Goal: Transaction & Acquisition: Purchase product/service

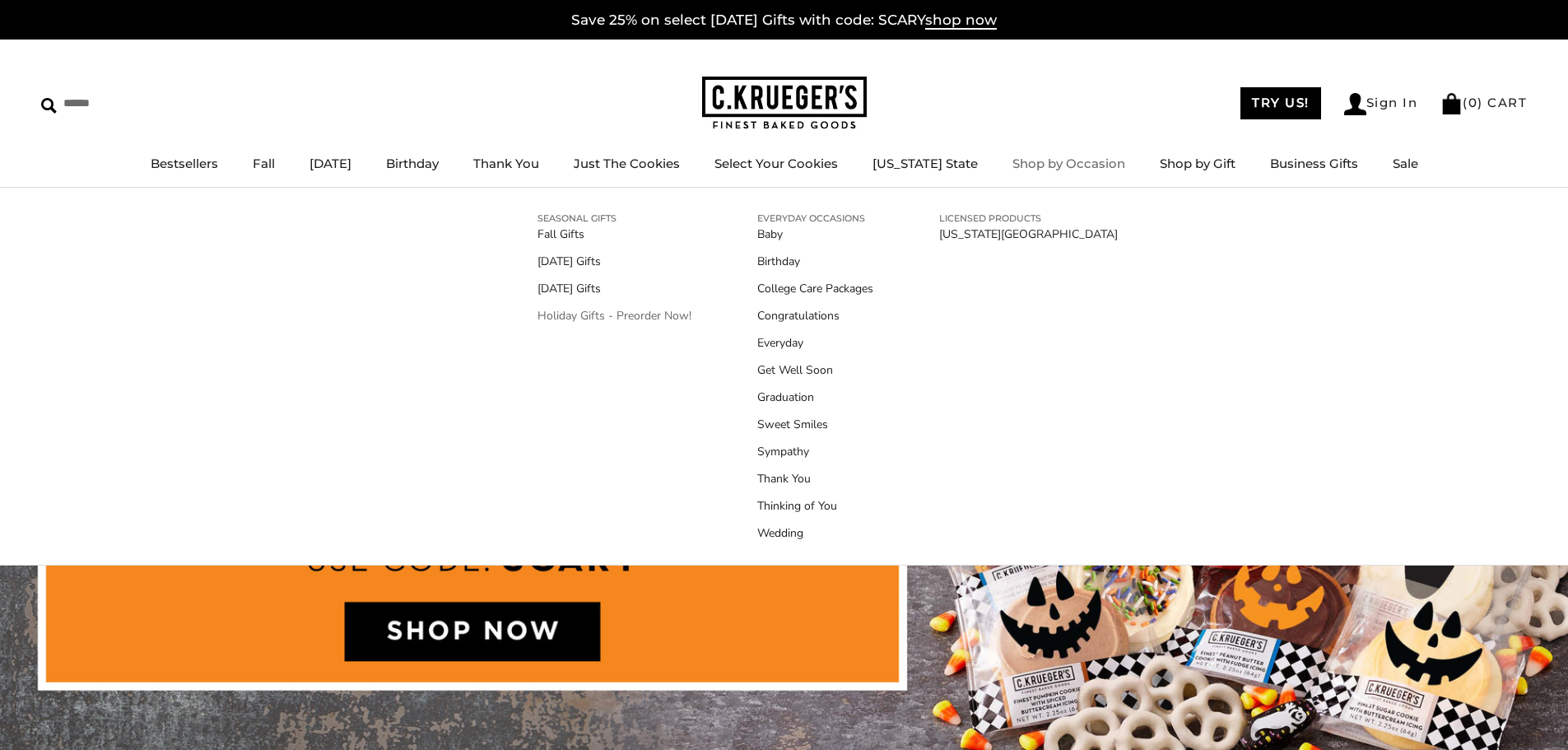
click at [645, 316] on link "Holiday Gifts - Preorder Now!" at bounding box center [614, 315] width 154 height 17
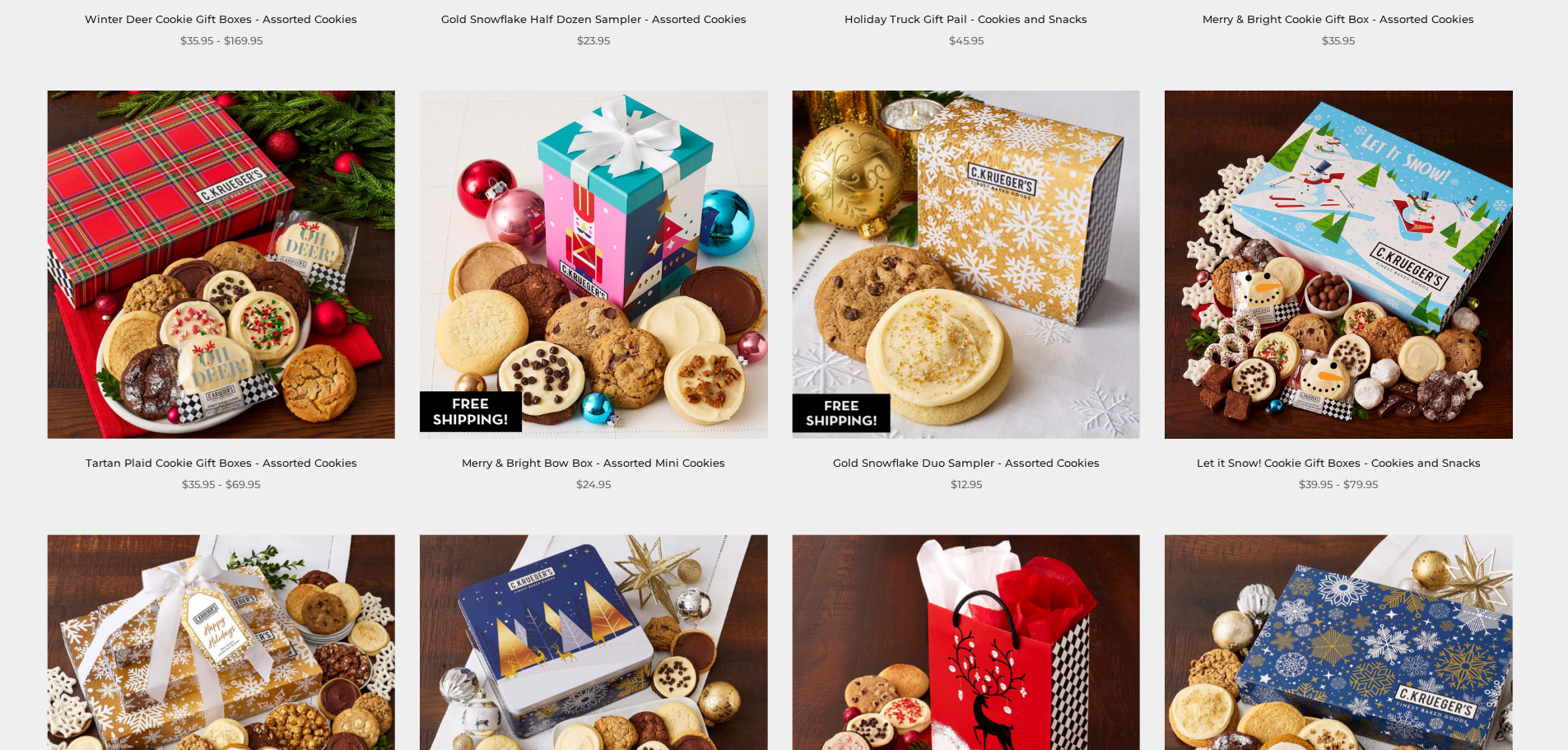
scroll to position [905, 0]
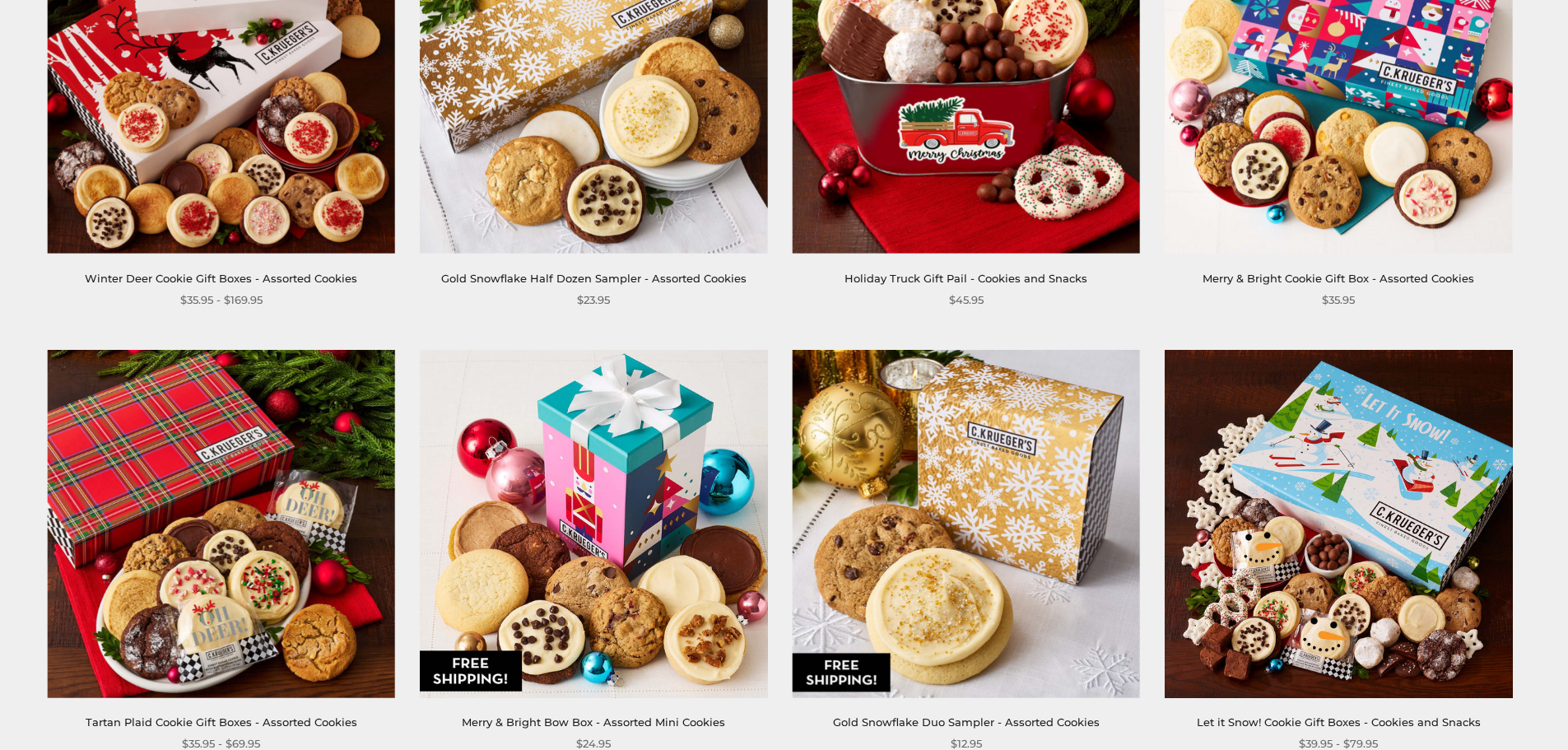
click at [620, 197] on img at bounding box center [594, 80] width 347 height 347
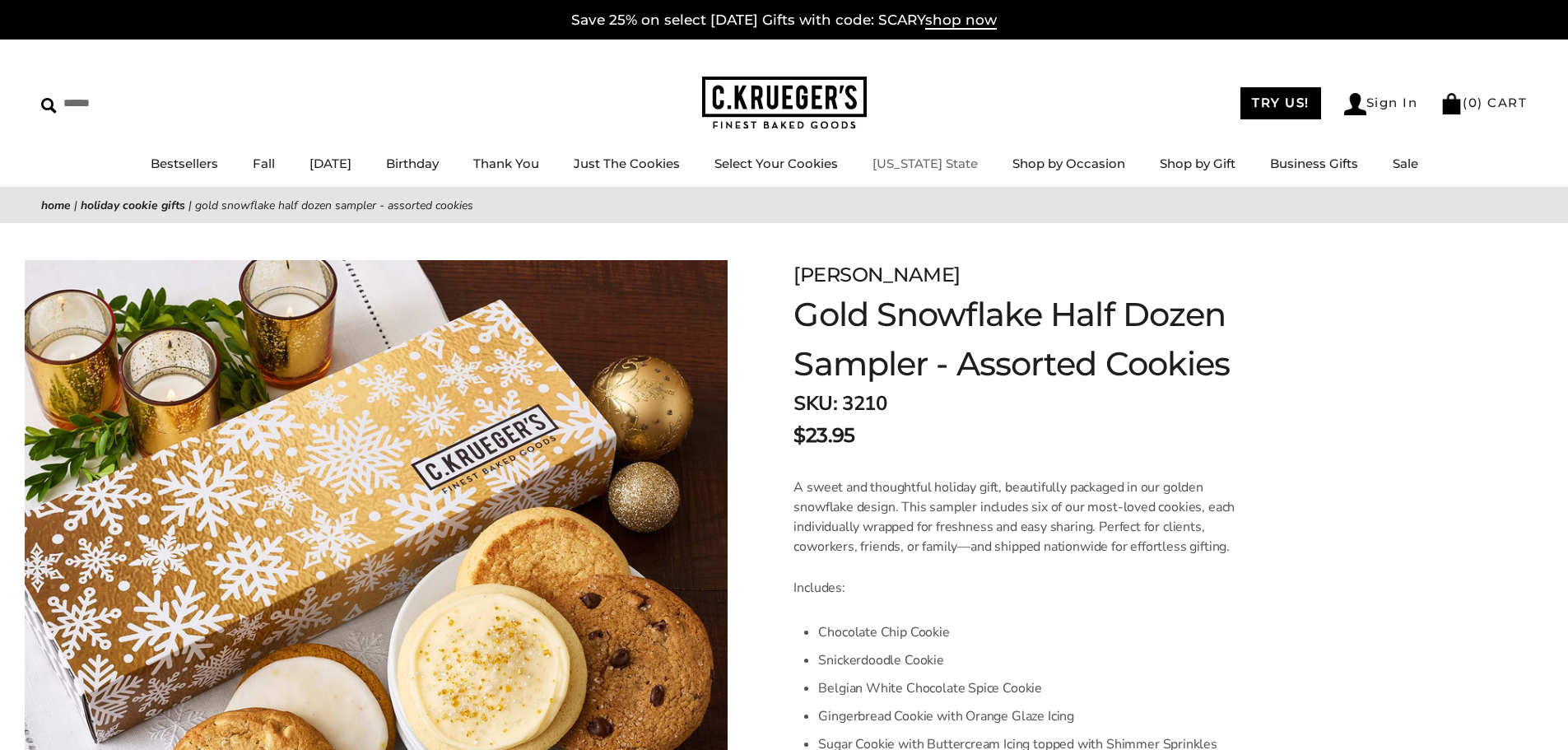
click at [936, 165] on link "[US_STATE] State" at bounding box center [925, 163] width 105 height 16
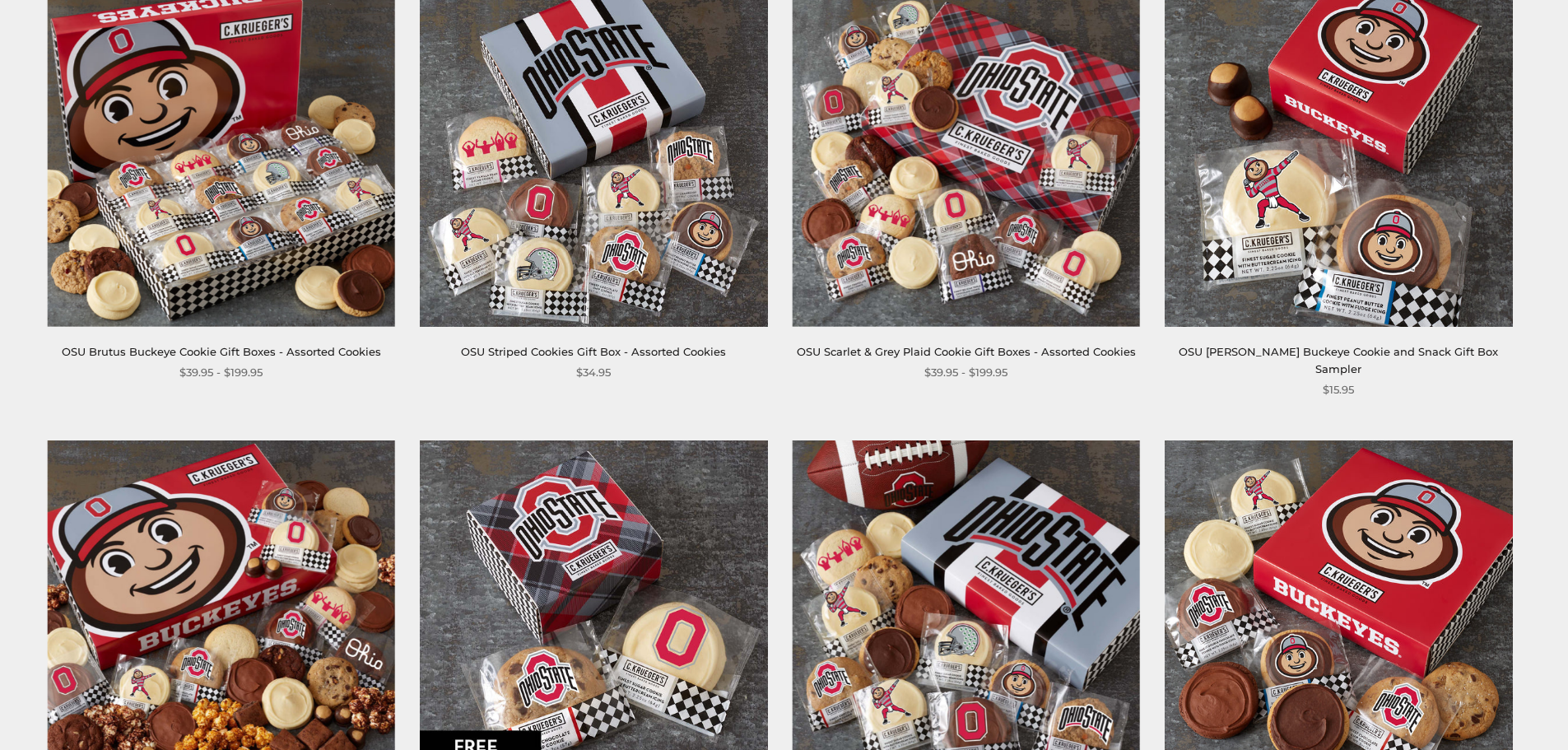
scroll to position [412, 0]
